Goal: Task Accomplishment & Management: Use online tool/utility

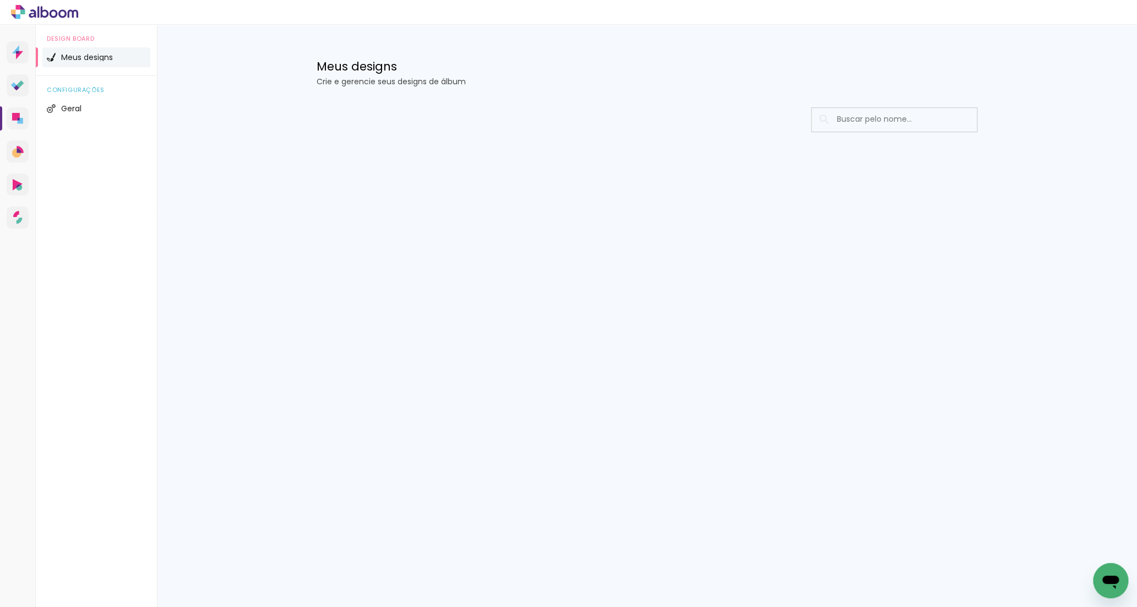
click at [20, 120] on icon at bounding box center [21, 121] width 6 height 6
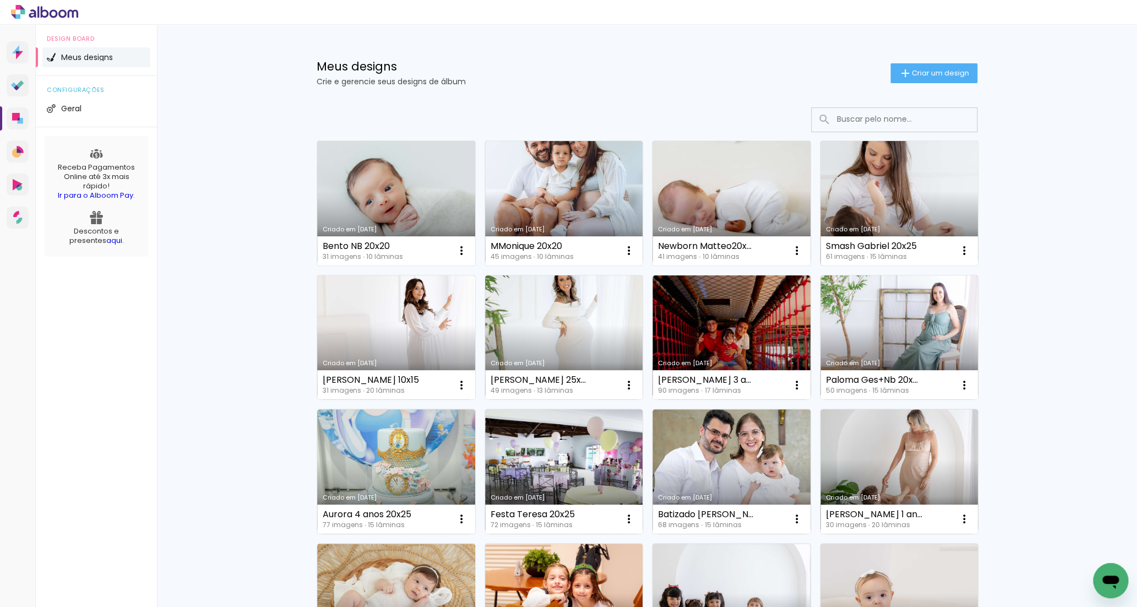
click at [886, 197] on link "Criado em 18/08/25" at bounding box center [900, 203] width 158 height 124
